Goal: Task Accomplishment & Management: Complete application form

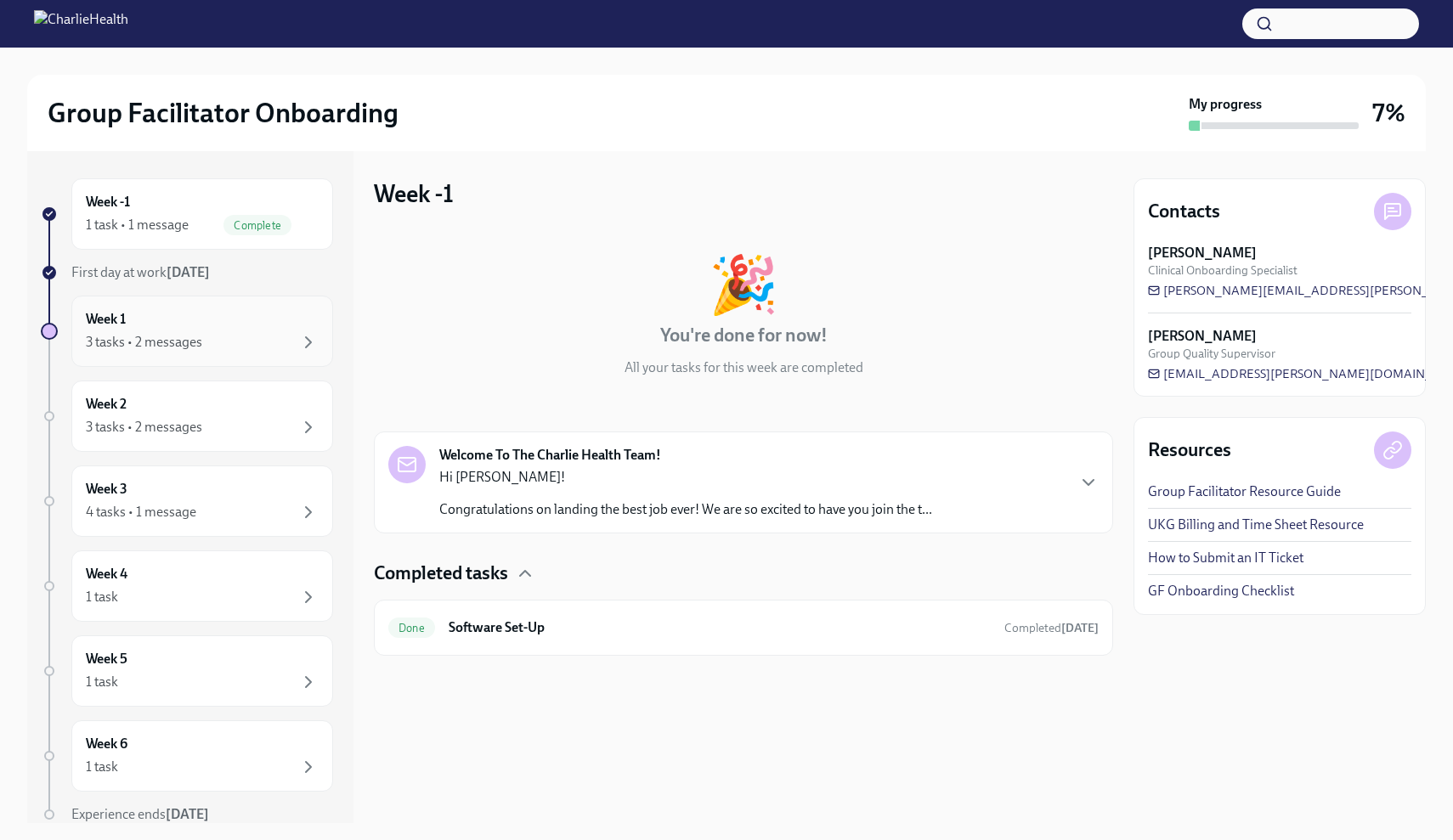
click at [295, 353] on div "Week 1 3 tasks • 2 messages" at bounding box center [201, 331] width 261 height 71
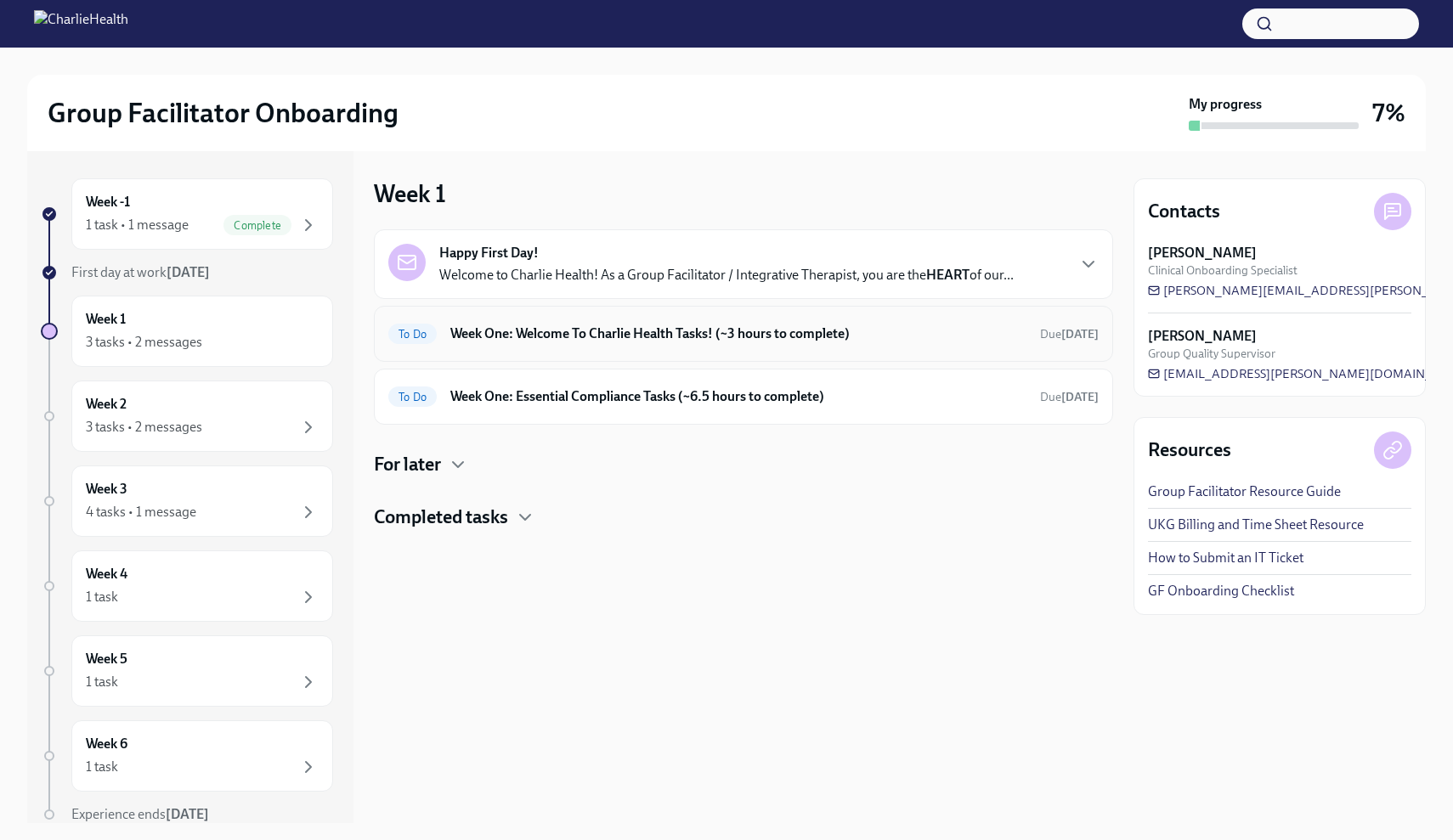
click at [506, 347] on div "To Do Week One: Welcome To Charlie Health Tasks! (~3 hours to complete) Due [DA…" at bounding box center [743, 334] width 710 height 27
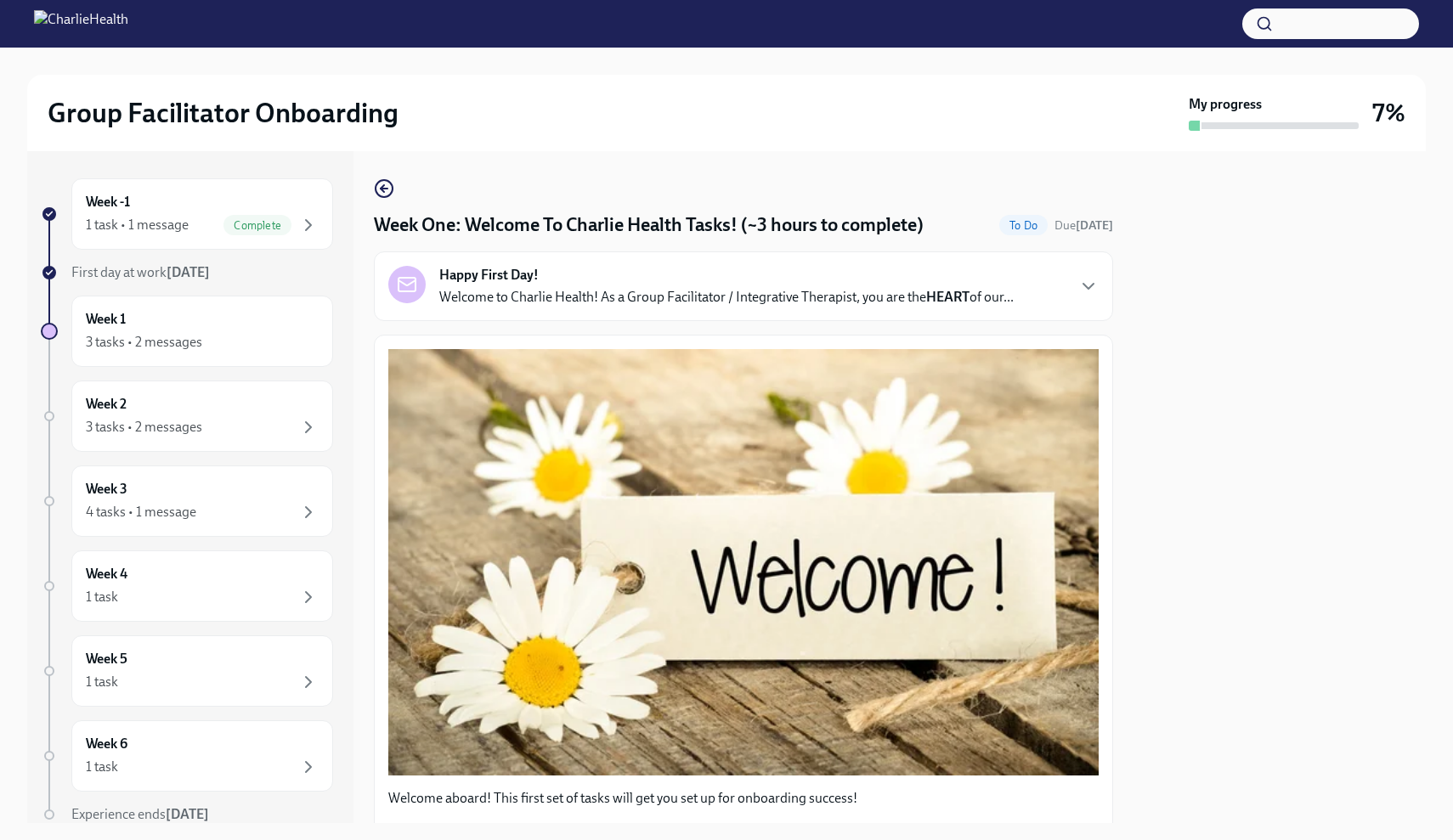
click at [1424, 277] on div at bounding box center [1279, 487] width 292 height 672
click at [1411, 288] on div at bounding box center [1279, 487] width 292 height 672
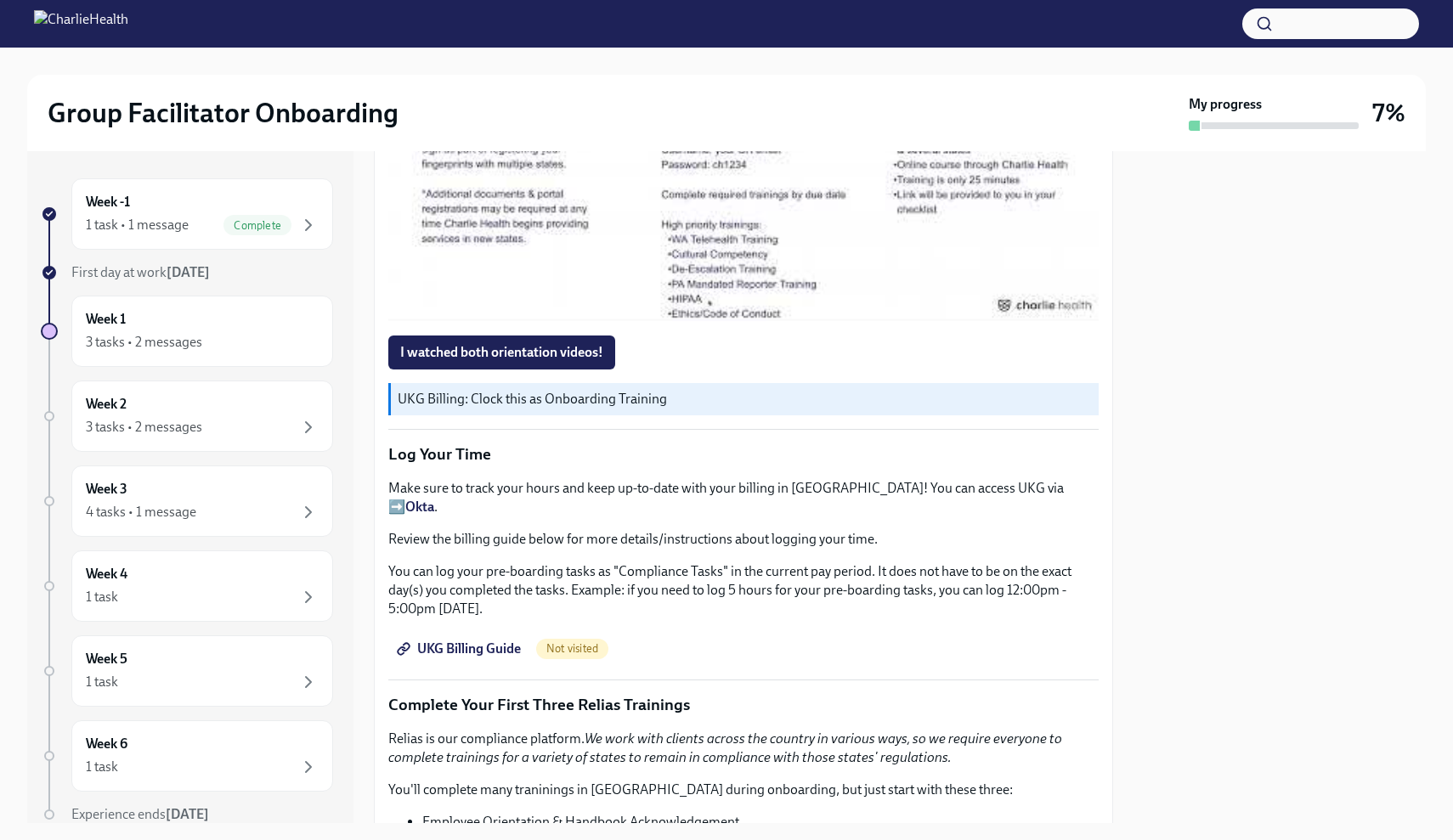
scroll to position [1535, 0]
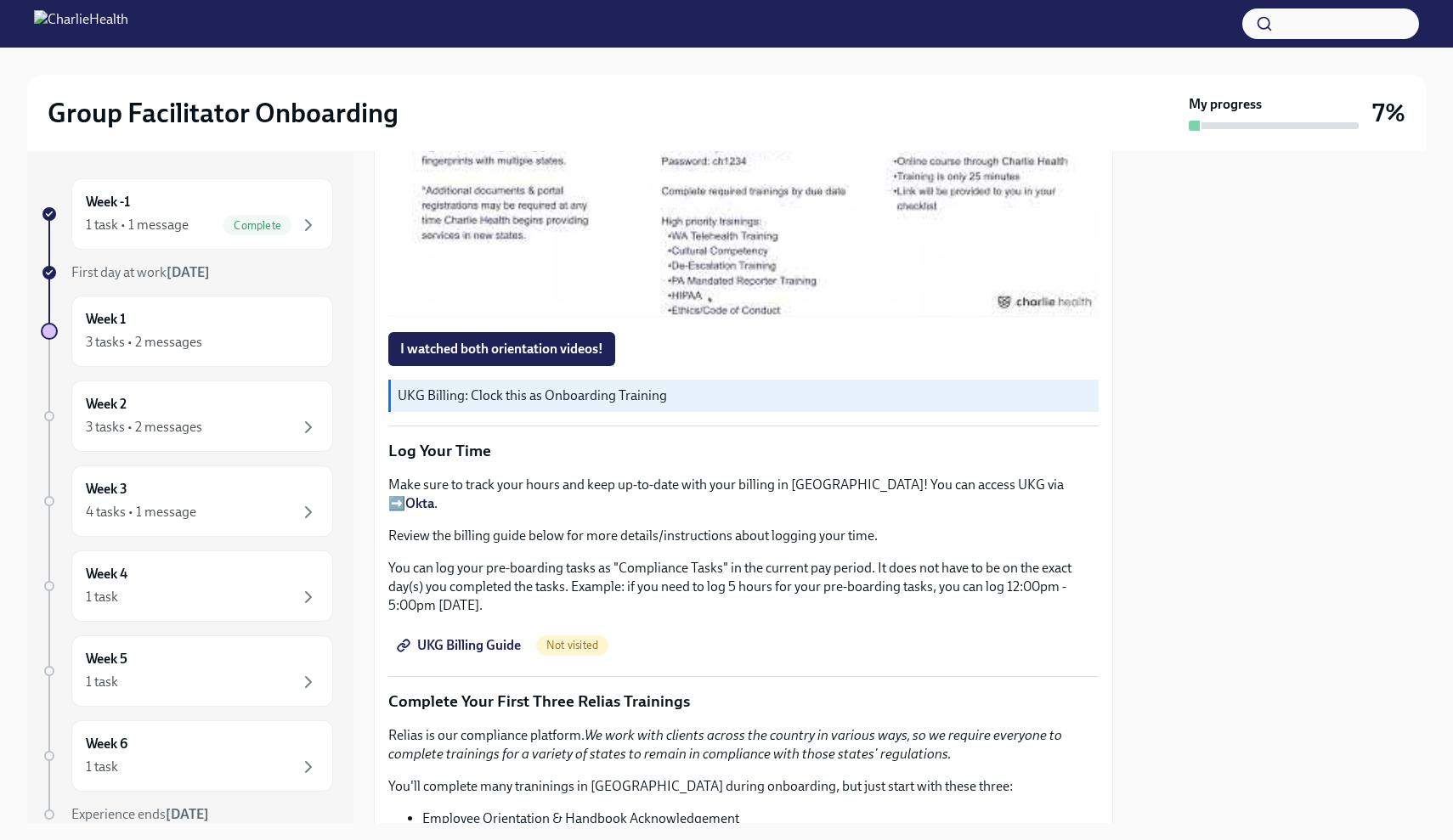
click at [483, 635] on link "UKG Billing Guide" at bounding box center [460, 645] width 145 height 34
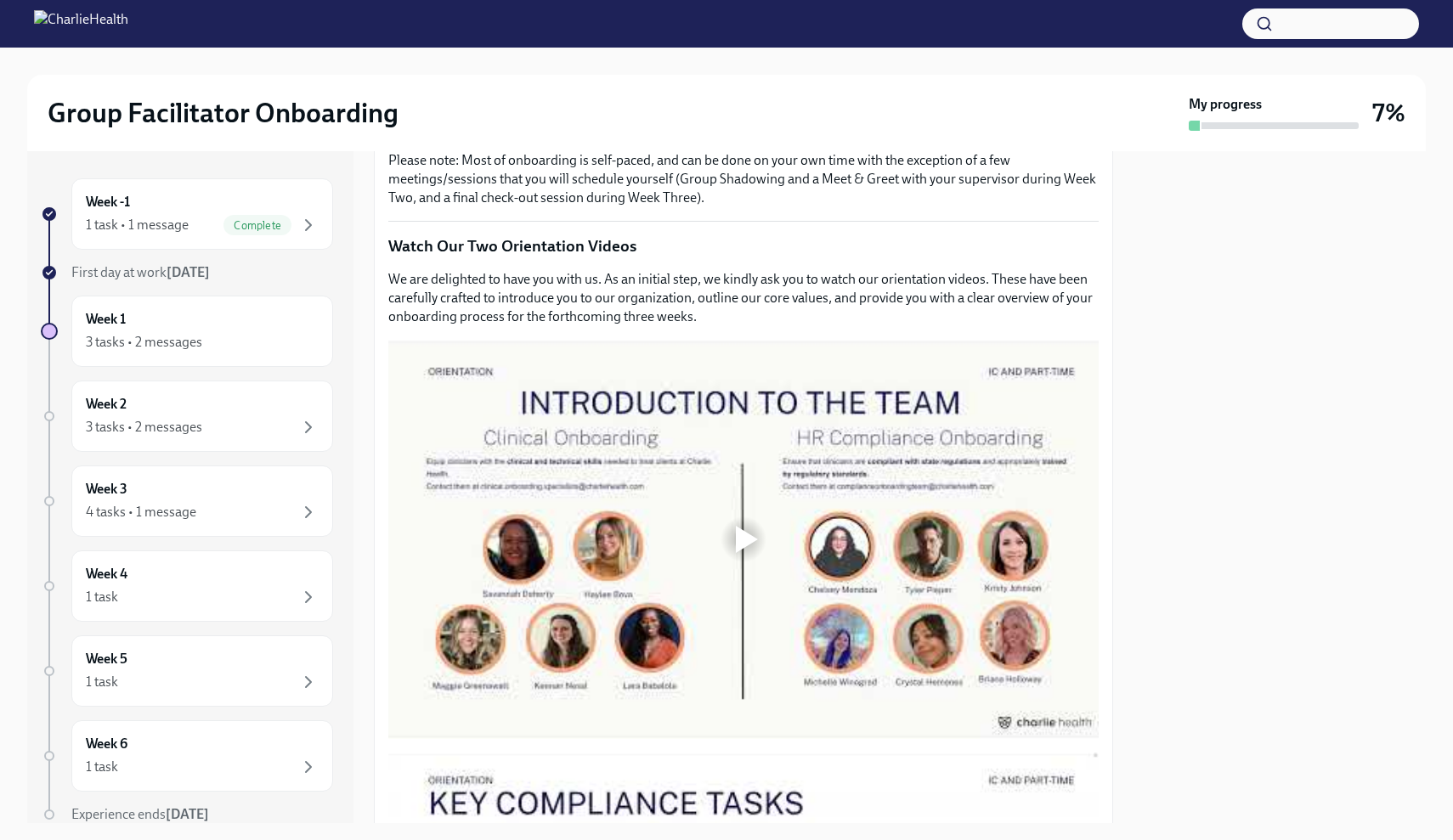
scroll to position [667, 0]
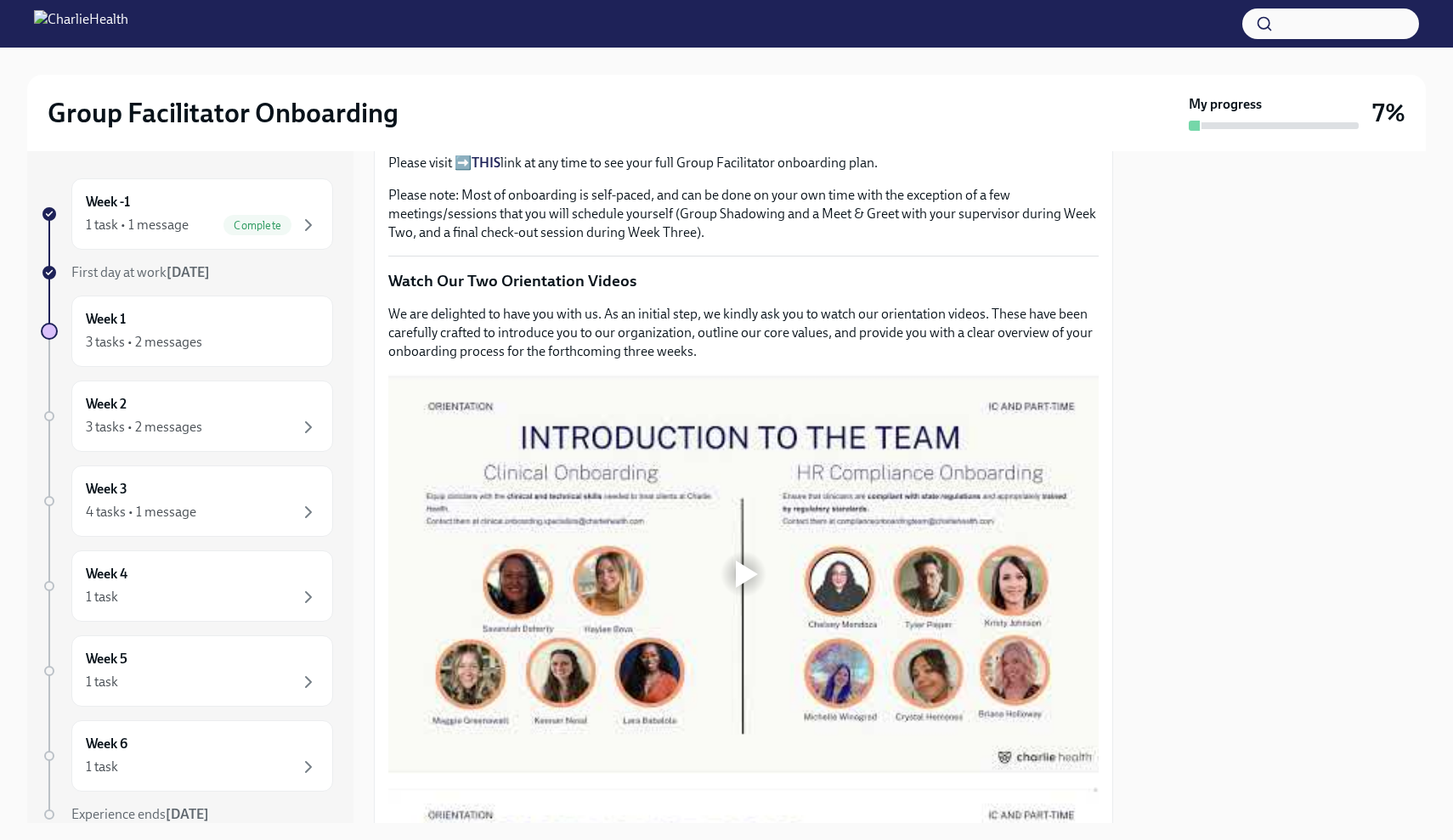
click at [745, 583] on div at bounding box center [747, 574] width 22 height 27
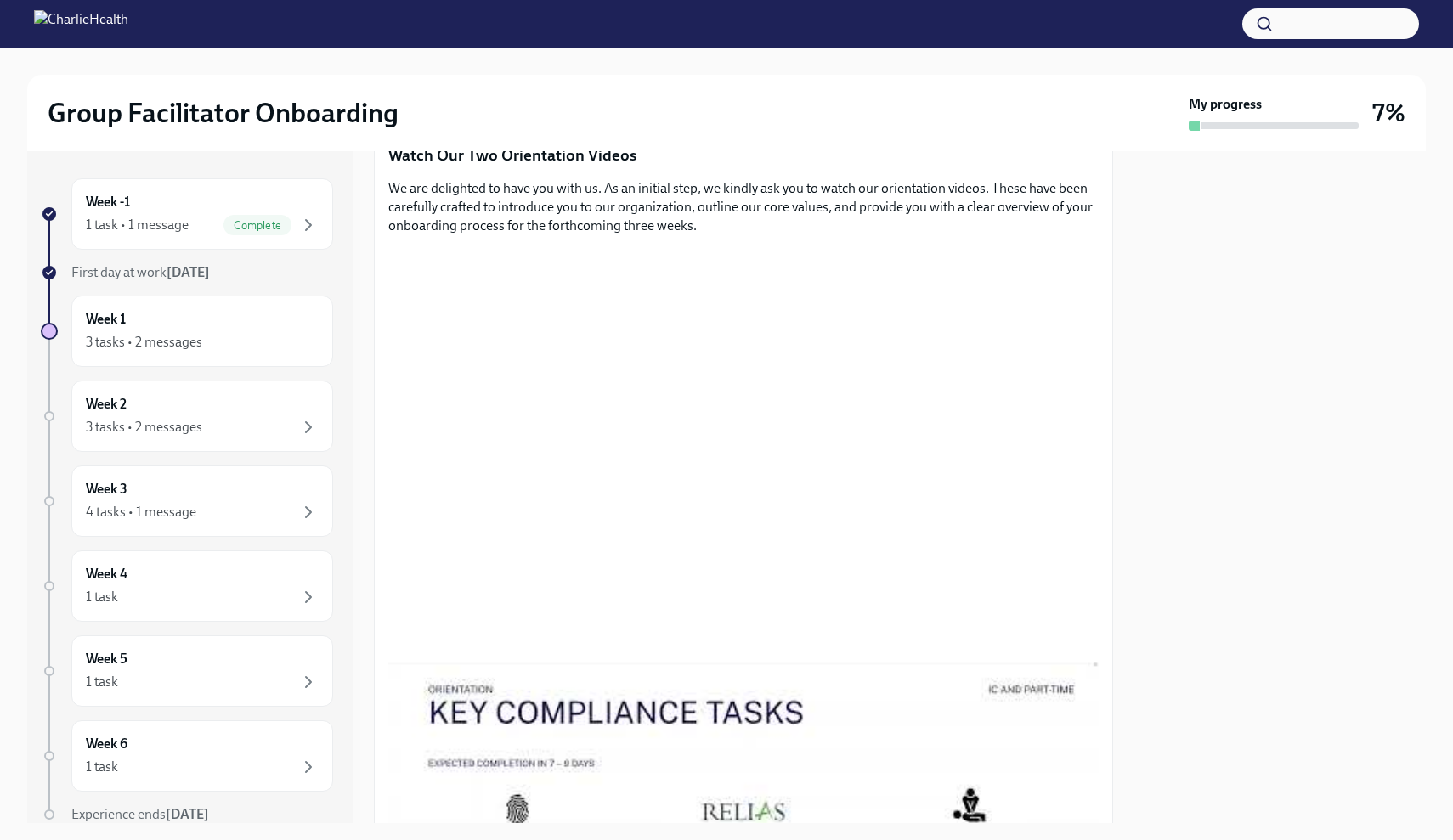
scroll to position [790, 0]
click at [1169, 454] on div at bounding box center [1279, 487] width 292 height 672
click at [1144, 422] on div at bounding box center [1279, 487] width 292 height 672
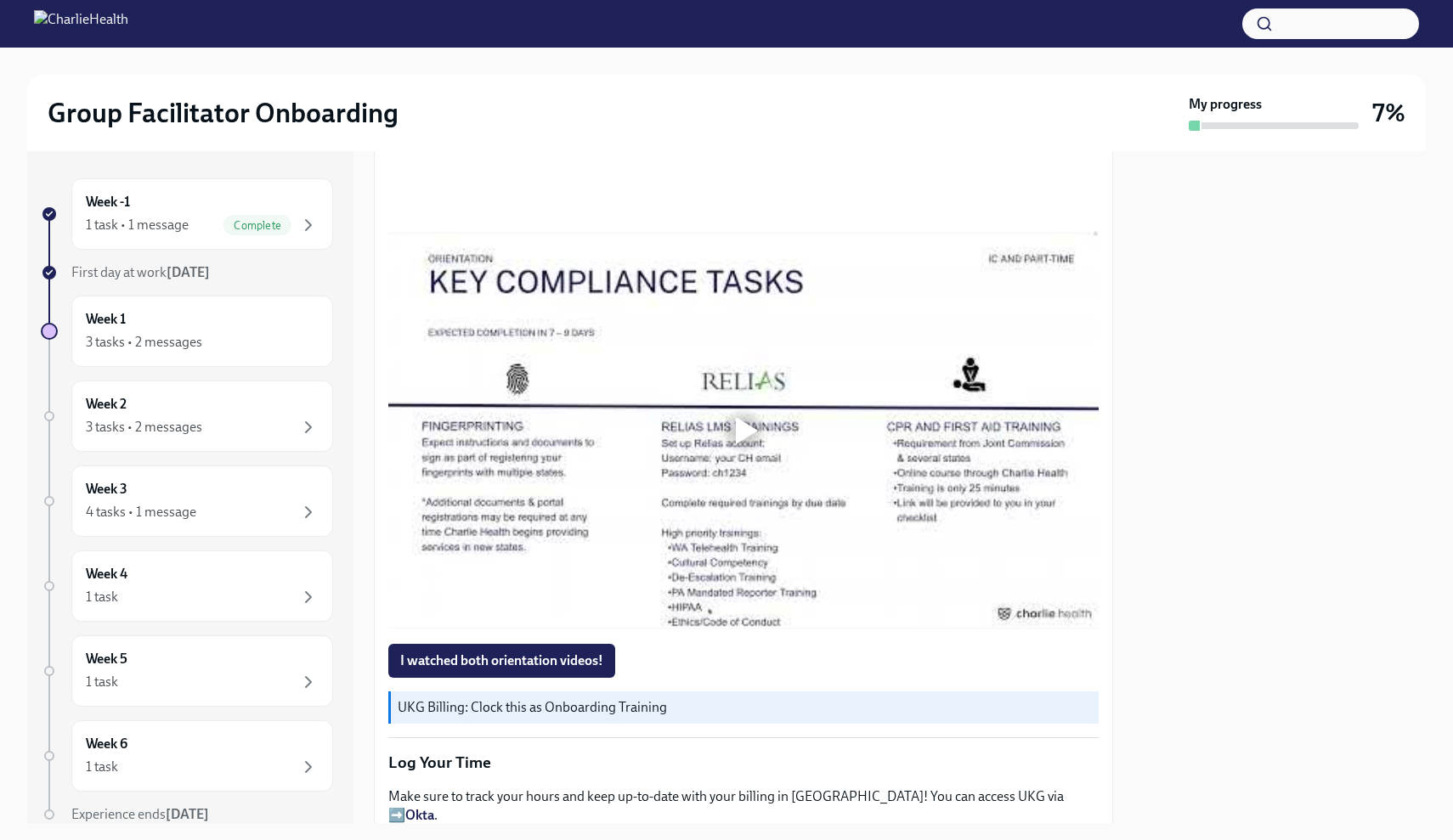
scroll to position [1242, 0]
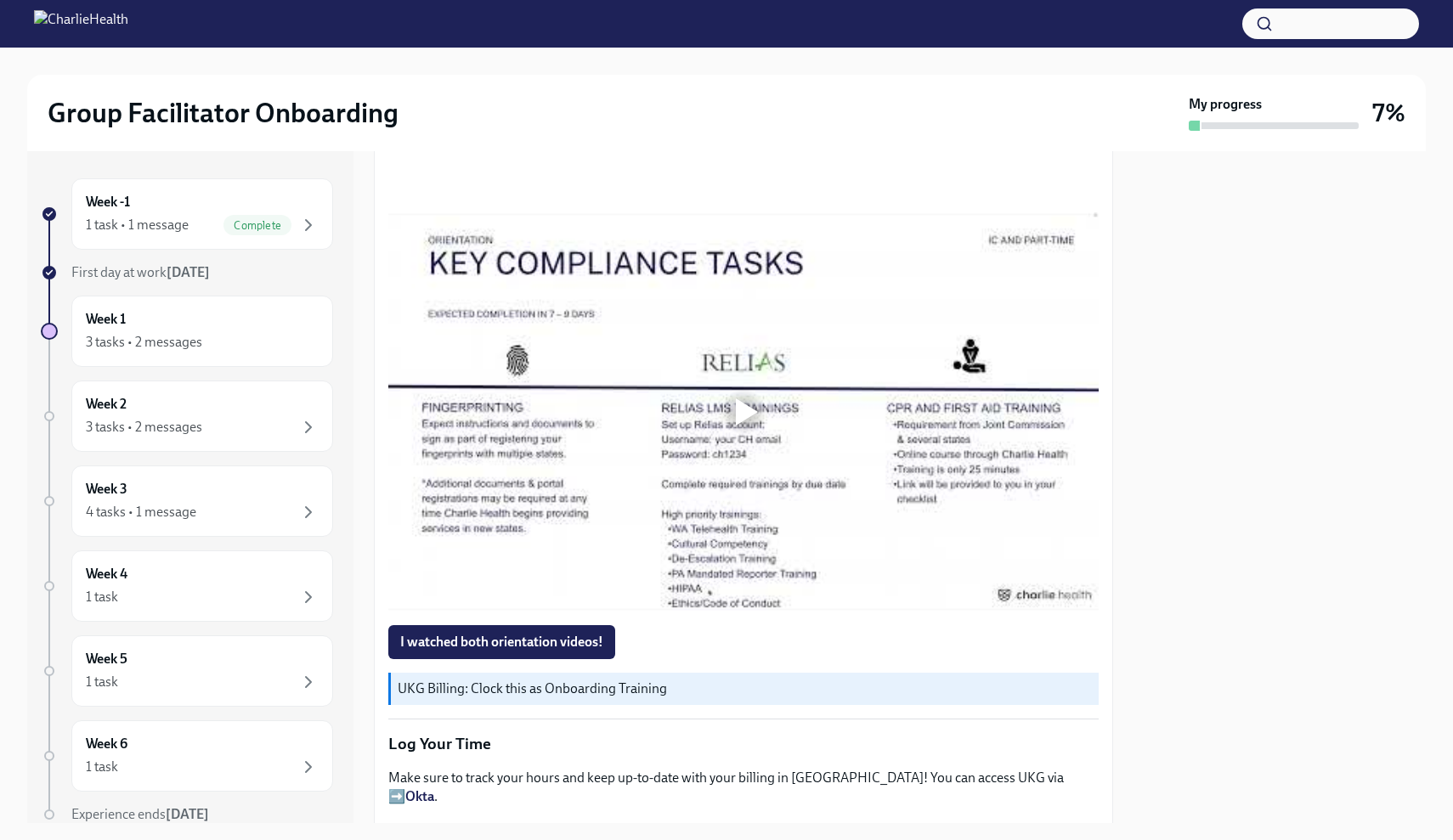
click at [744, 407] on div at bounding box center [747, 412] width 22 height 27
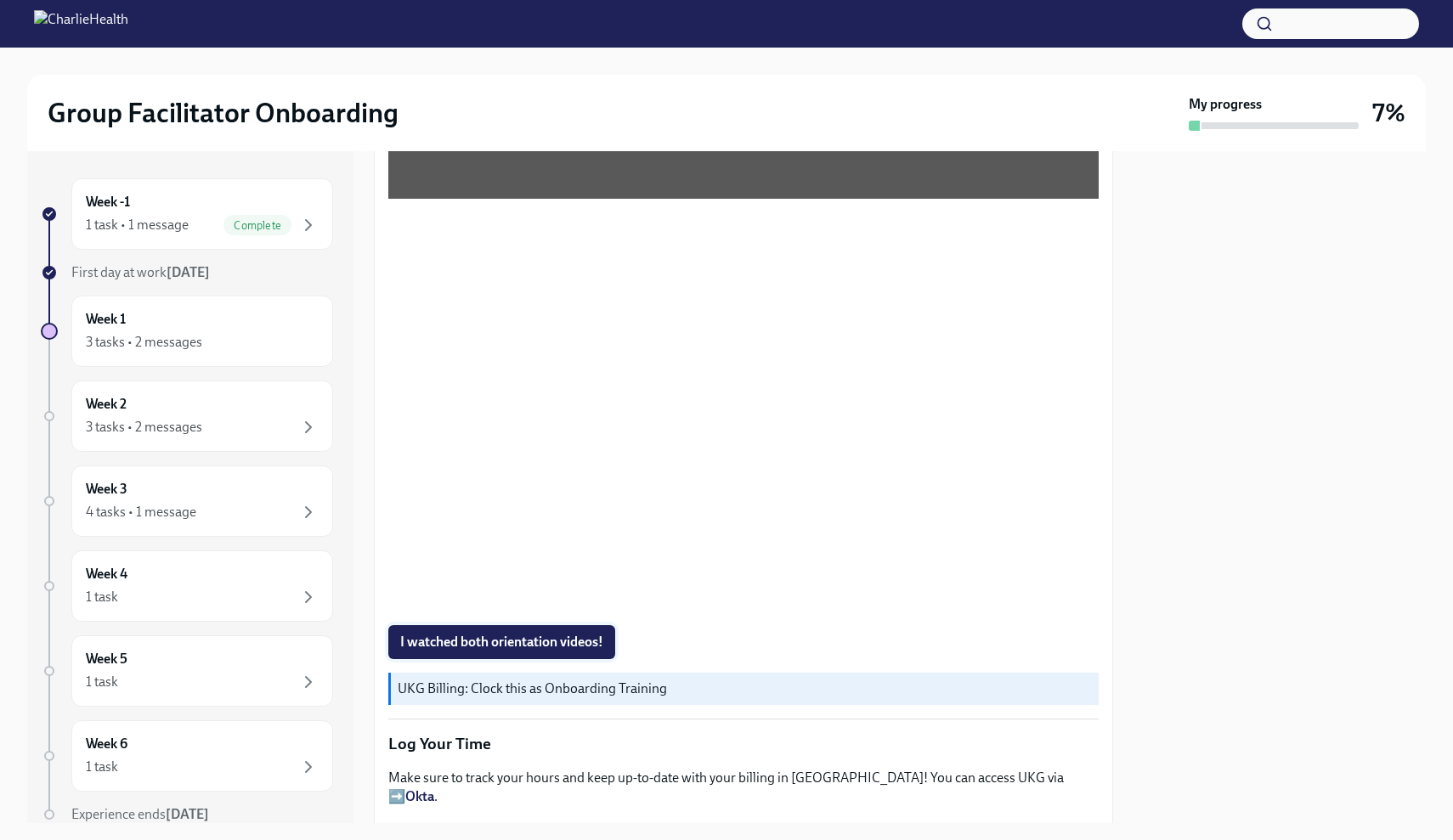
click at [591, 643] on span "I watched both orientation videos!" at bounding box center [502, 642] width 203 height 17
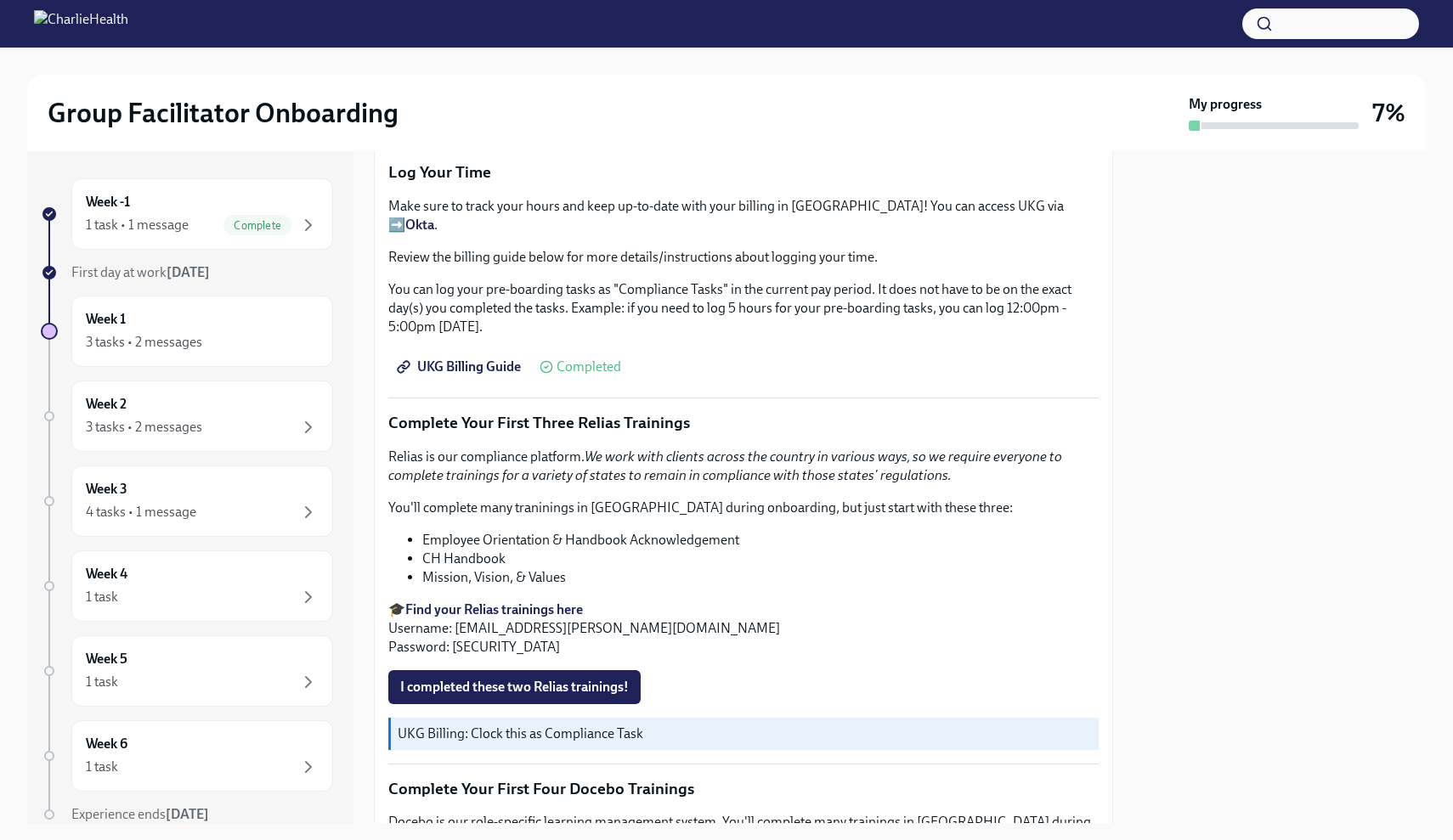
scroll to position [1919, 0]
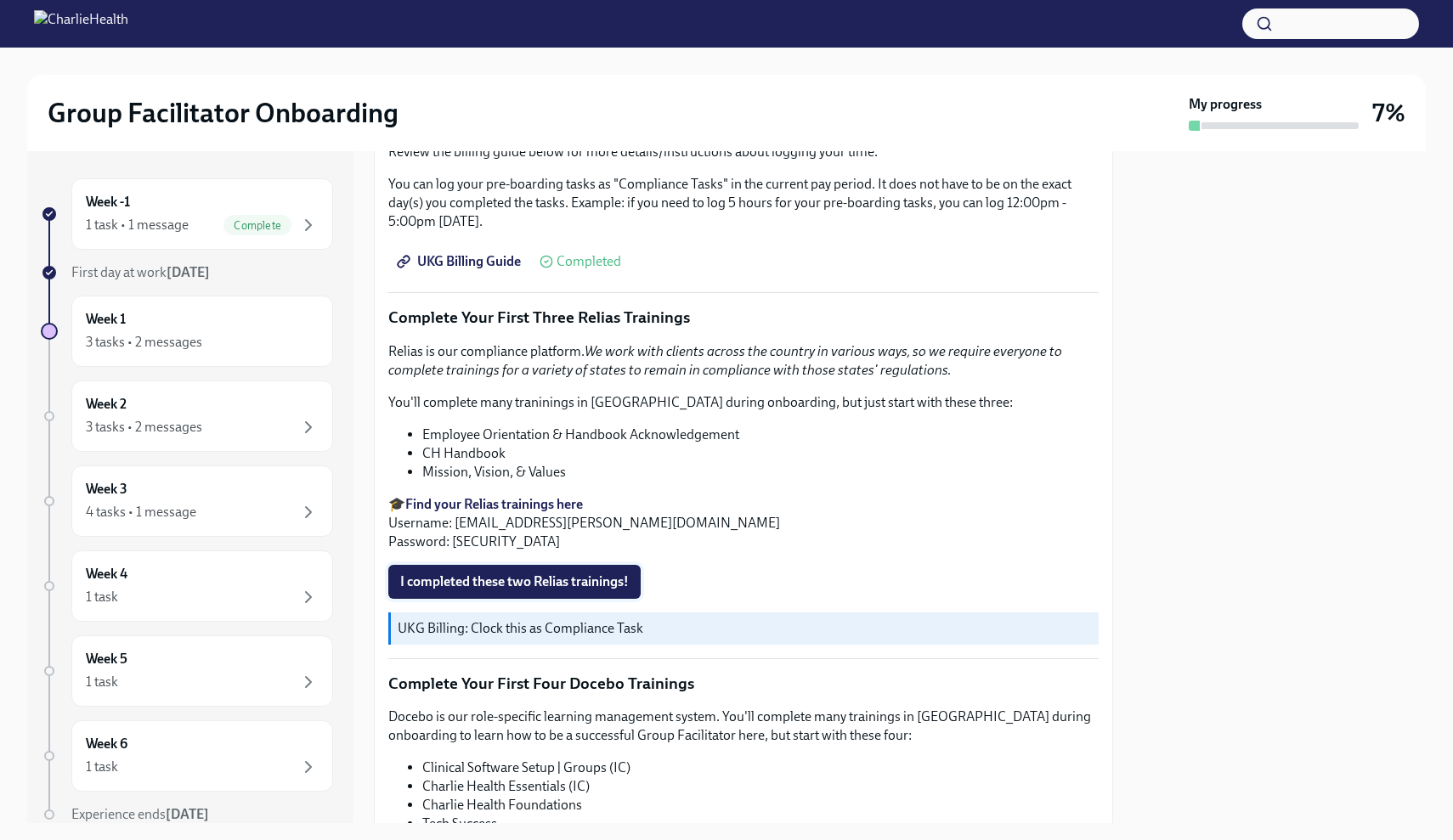
click at [569, 572] on button "I completed these two Relias trainings!" at bounding box center [513, 582] width 252 height 34
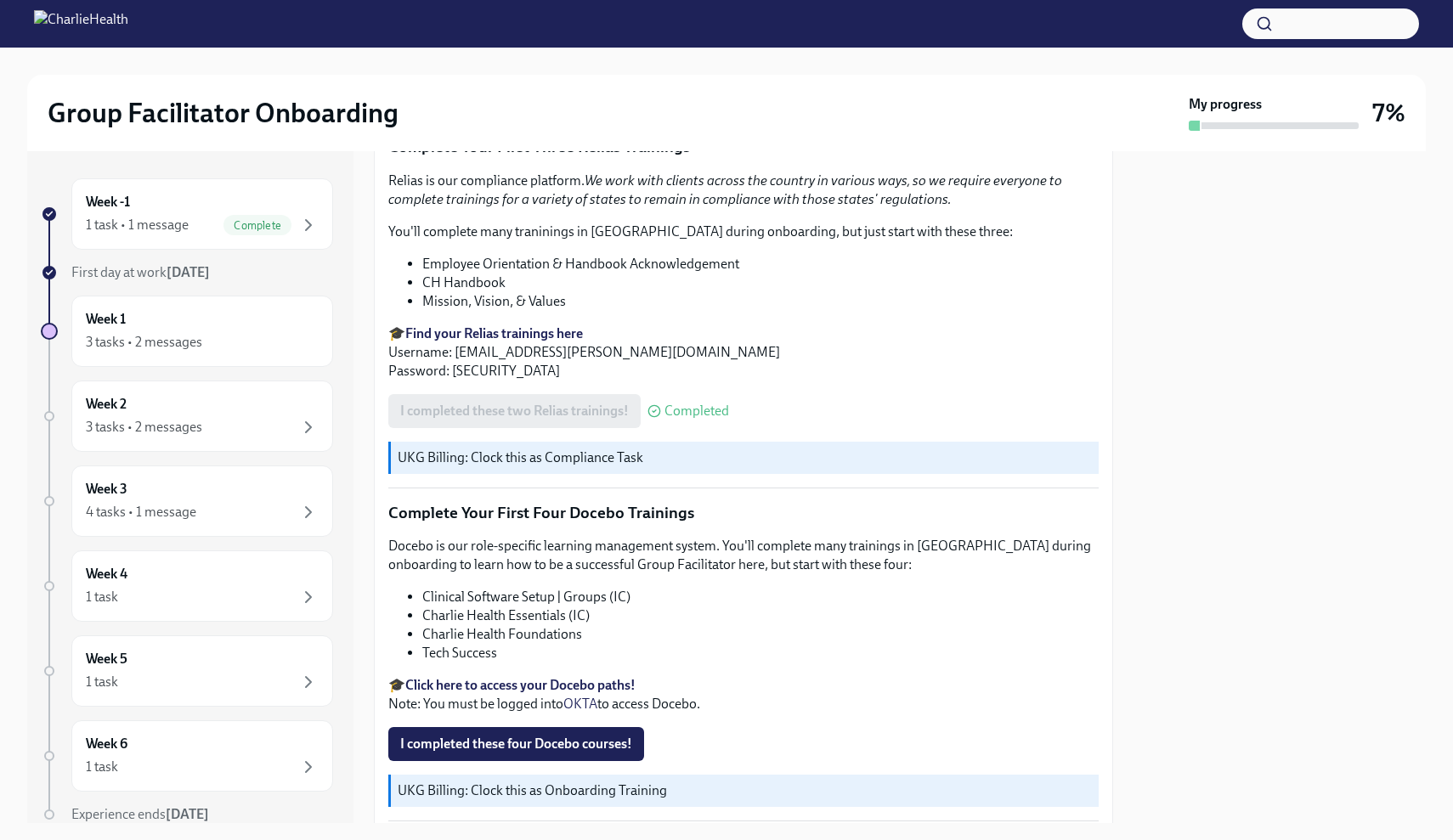
scroll to position [2090, 0]
